Goal: Navigation & Orientation: Find specific page/section

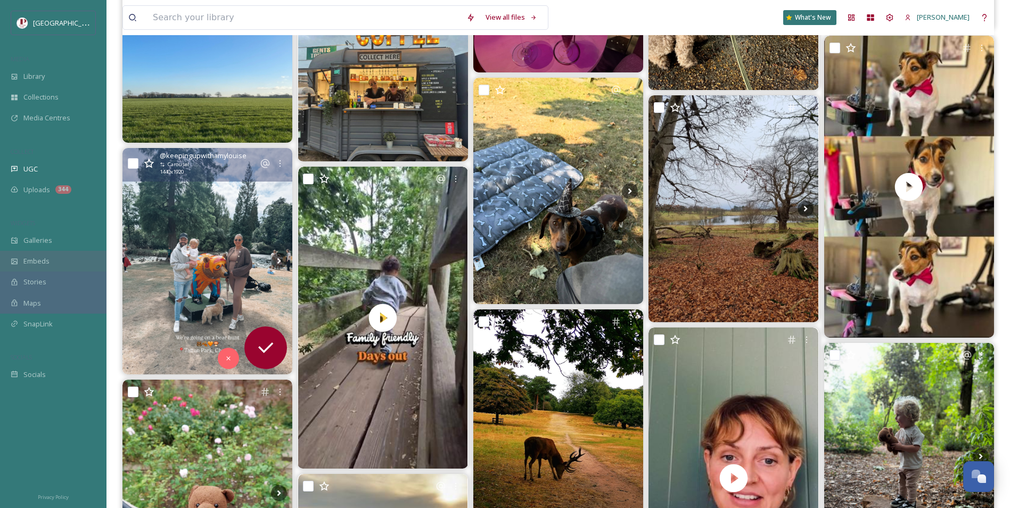
scroll to position [1437, 0]
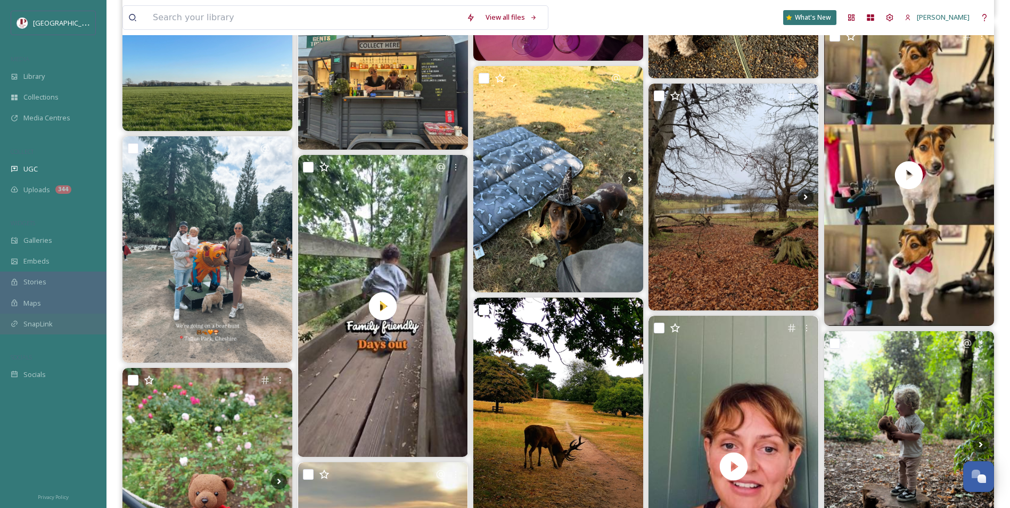
click at [50, 326] on span "SnapLink" at bounding box center [37, 324] width 29 height 10
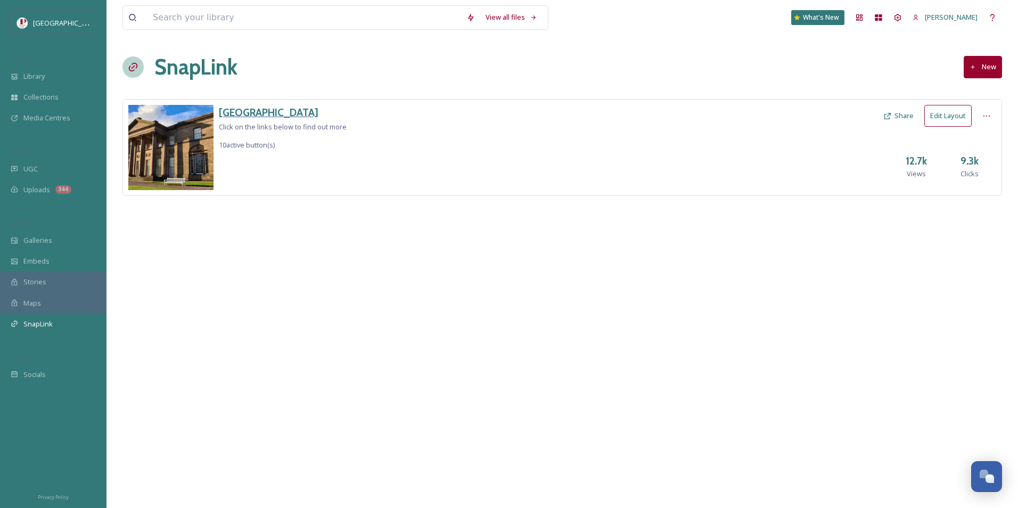
click at [226, 111] on h3 "[GEOGRAPHIC_DATA]" at bounding box center [283, 112] width 128 height 15
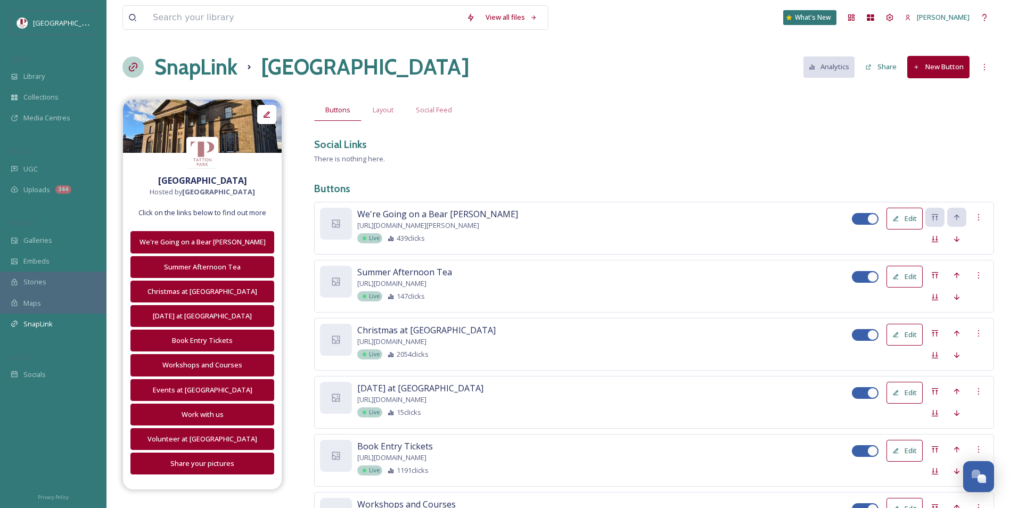
click at [863, 278] on div at bounding box center [865, 277] width 27 height 12
checkbox input "false"
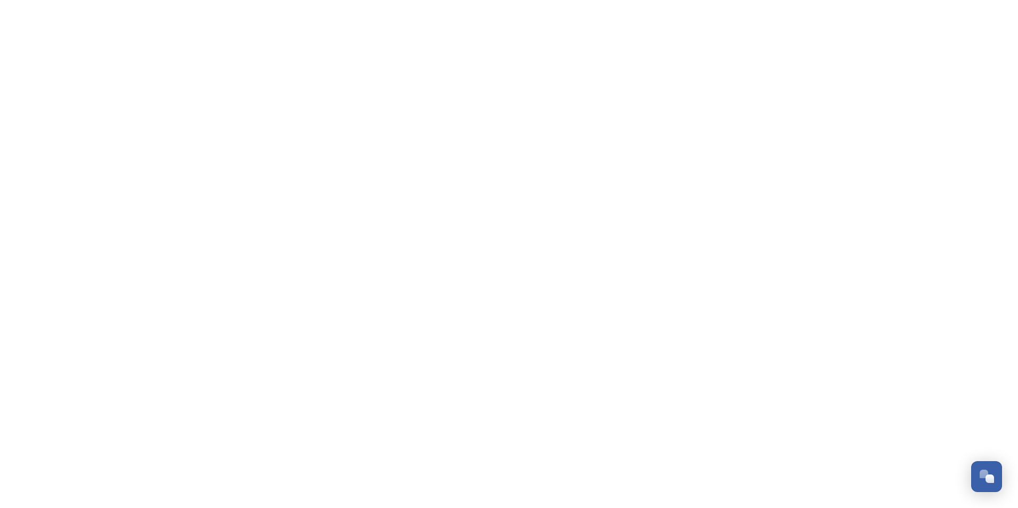
drag, startPoint x: 0, startPoint y: 0, endPoint x: 592, endPoint y: 86, distance: 598.1
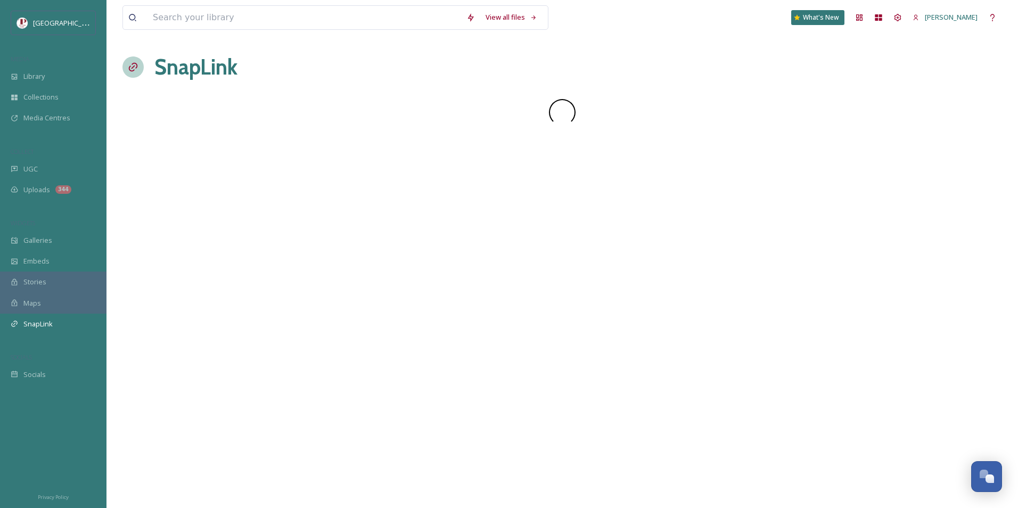
drag, startPoint x: 592, startPoint y: 86, endPoint x: 572, endPoint y: 37, distance: 53.5
click at [564, 40] on div "View all files What's New Carys Cummins SnapLink" at bounding box center [561, 254] width 911 height 508
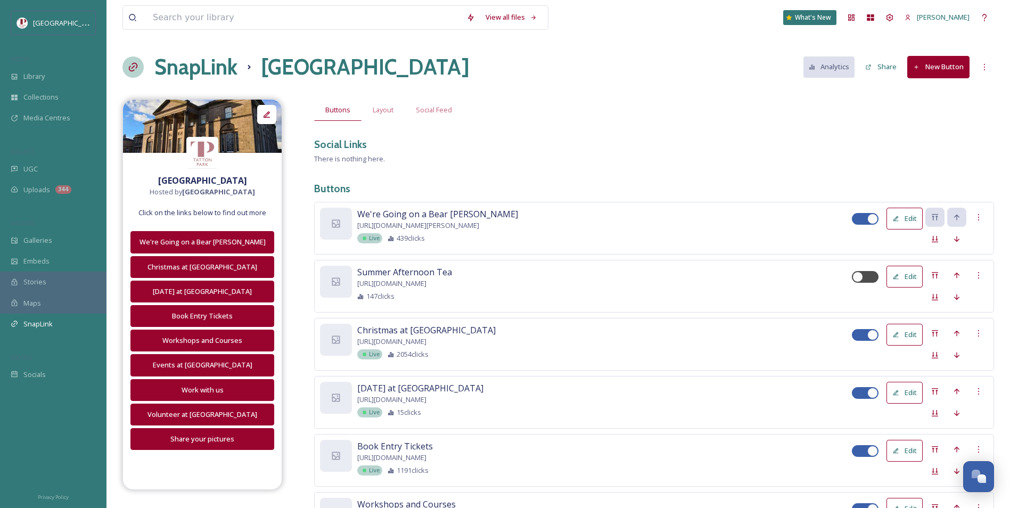
click at [38, 175] on div "UGC" at bounding box center [53, 169] width 106 height 21
